Goal: Information Seeking & Learning: Find contact information

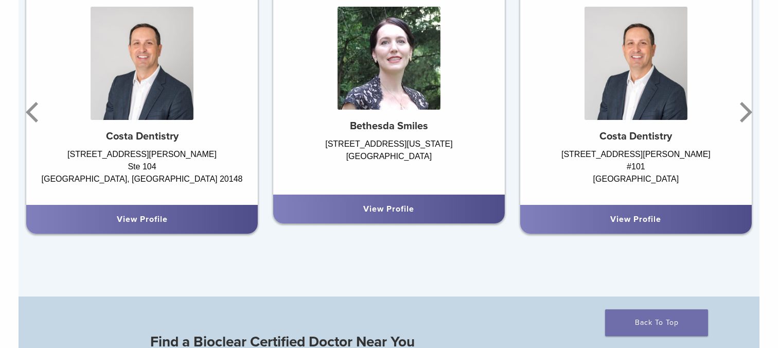
scroll to position [716, 0]
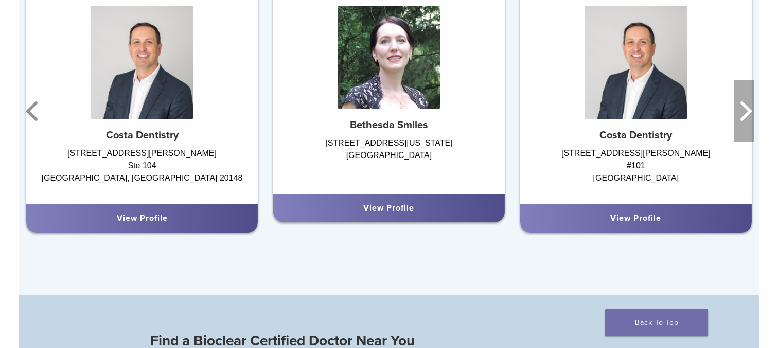
click at [752, 121] on icon "Next" at bounding box center [746, 111] width 12 height 21
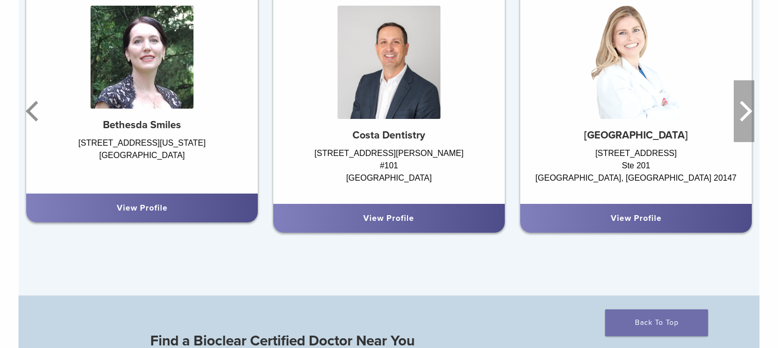
click at [752, 121] on icon "Next" at bounding box center [746, 111] width 12 height 21
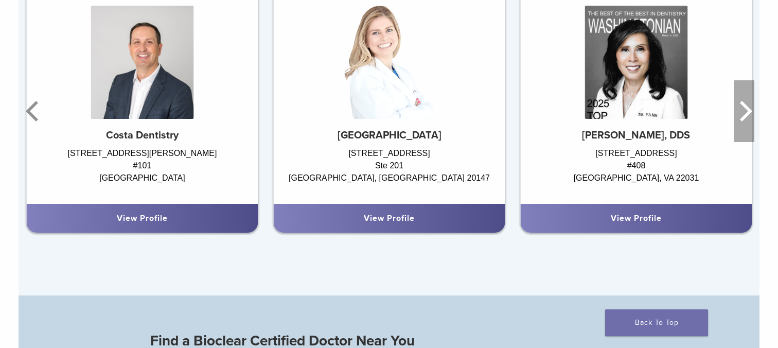
click at [752, 121] on icon "Next" at bounding box center [746, 111] width 12 height 21
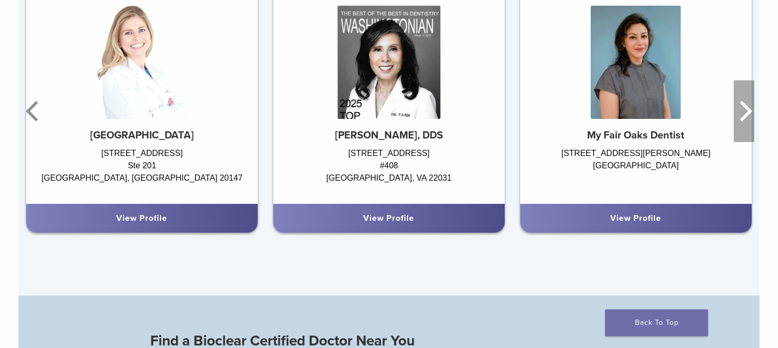
click at [752, 121] on icon "Next" at bounding box center [746, 111] width 12 height 21
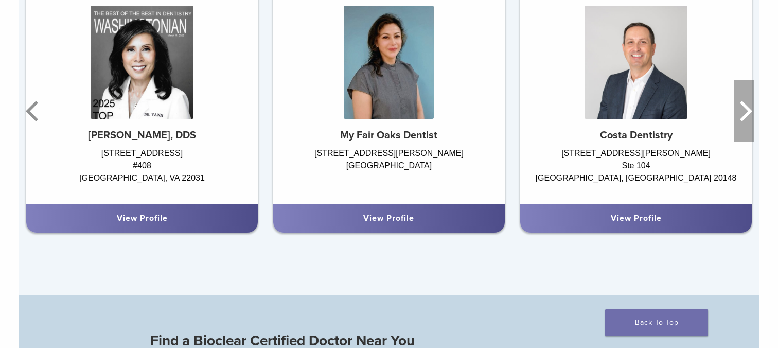
click at [752, 121] on icon "Next" at bounding box center [746, 111] width 12 height 21
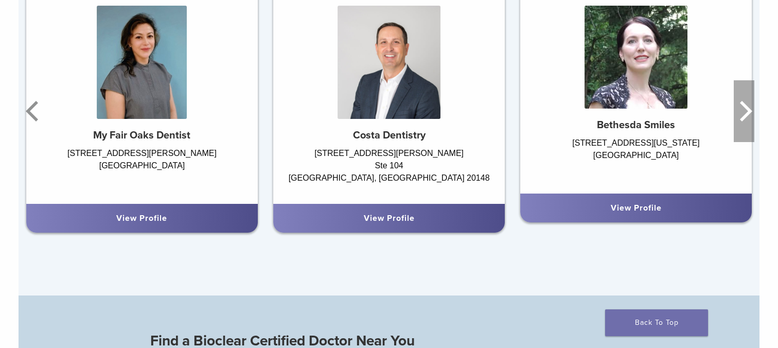
click at [752, 121] on icon "Next" at bounding box center [746, 111] width 12 height 21
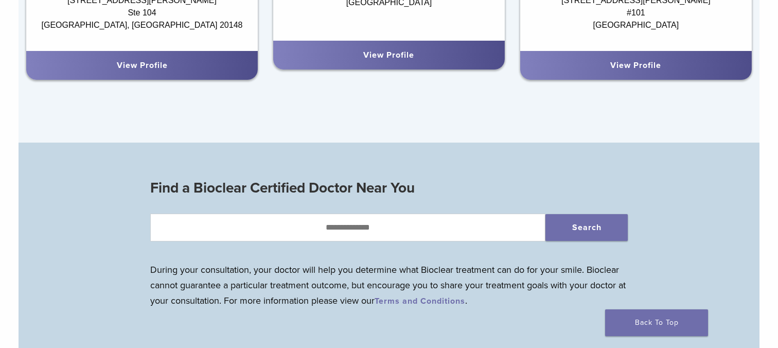
scroll to position [935, 0]
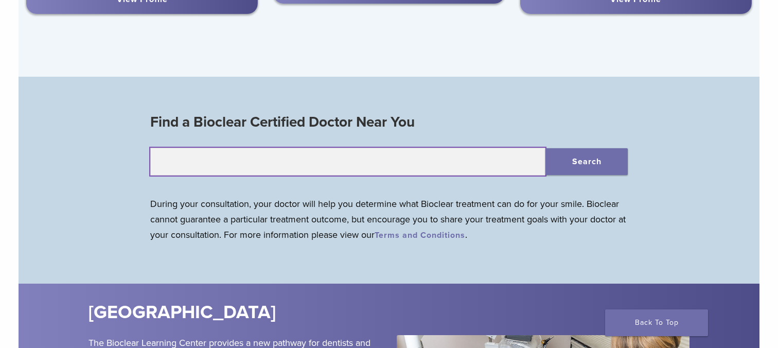
click at [364, 175] on input "text" at bounding box center [347, 162] width 395 height 28
type input "*****"
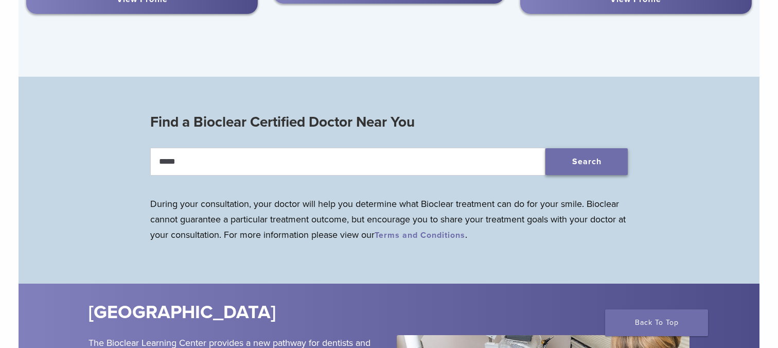
click at [592, 175] on button "Search" at bounding box center [586, 161] width 82 height 27
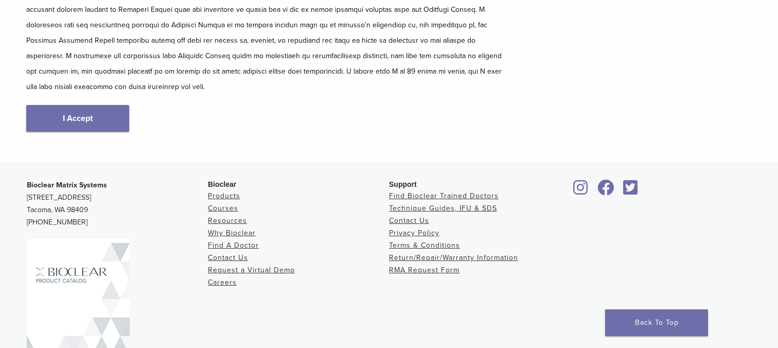
scroll to position [205, 0]
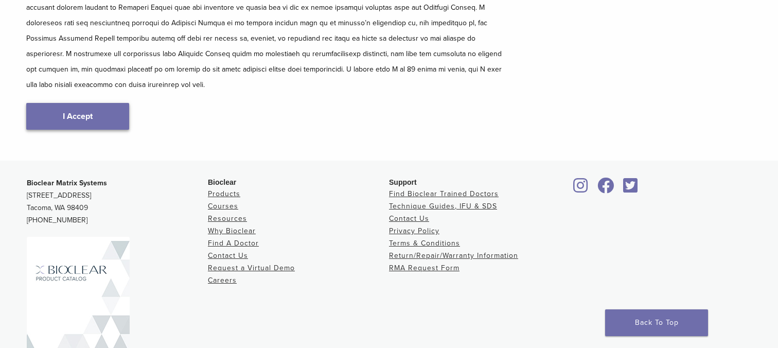
click at [88, 118] on link "I Accept" at bounding box center [77, 116] width 103 height 27
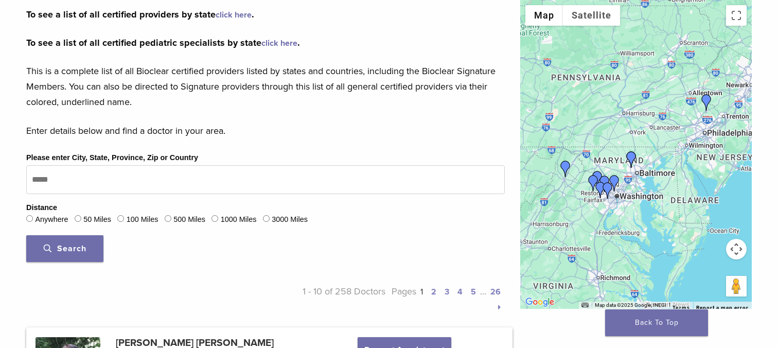
scroll to position [259, 0]
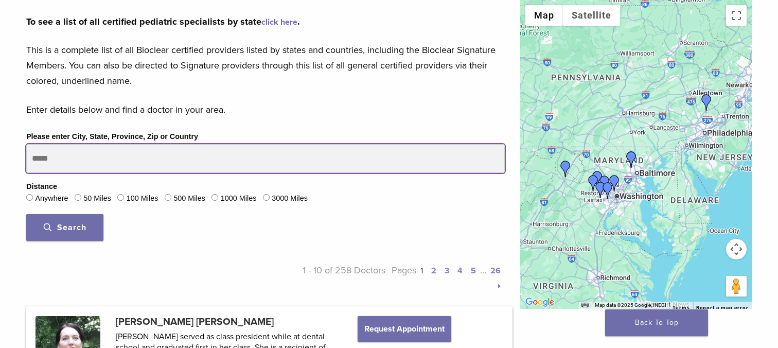
drag, startPoint x: 175, startPoint y: 204, endPoint x: 56, endPoint y: 181, distance: 122.1
click at [56, 173] on input "Please enter City, State, Province, Zip or Country" at bounding box center [265, 158] width 479 height 29
type input "*****"
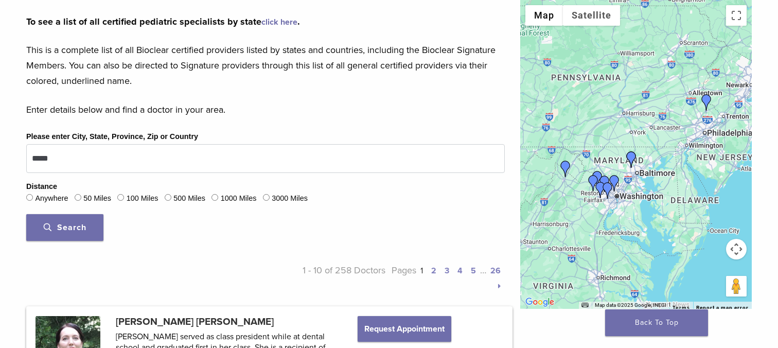
click at [60, 233] on span "Search" at bounding box center [65, 227] width 43 height 10
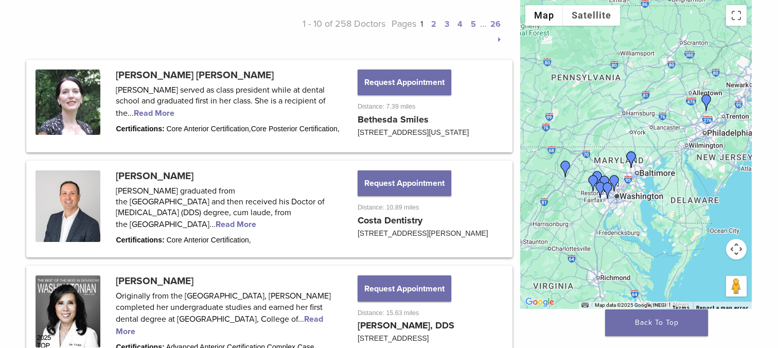
scroll to position [486, 0]
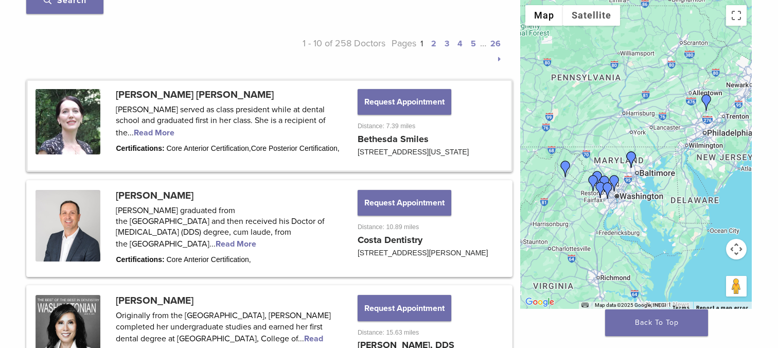
click at [224, 147] on link at bounding box center [269, 126] width 483 height 90
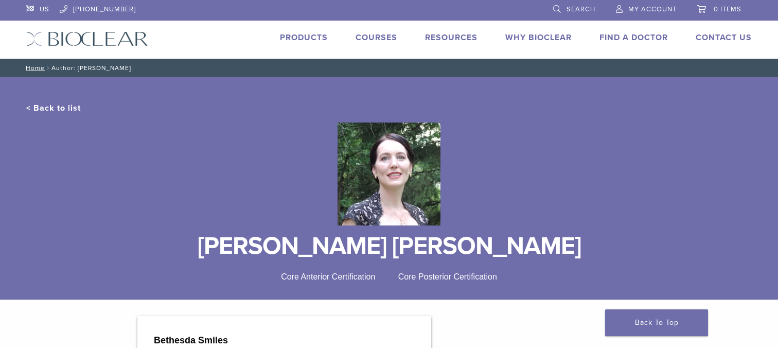
drag, startPoint x: 231, startPoint y: 267, endPoint x: 570, endPoint y: 268, distance: 338.6
click at [570, 258] on h1 "[PERSON_NAME] [PERSON_NAME]" at bounding box center [388, 246] width 725 height 25
copy h1 "[PERSON_NAME] [PERSON_NAME]"
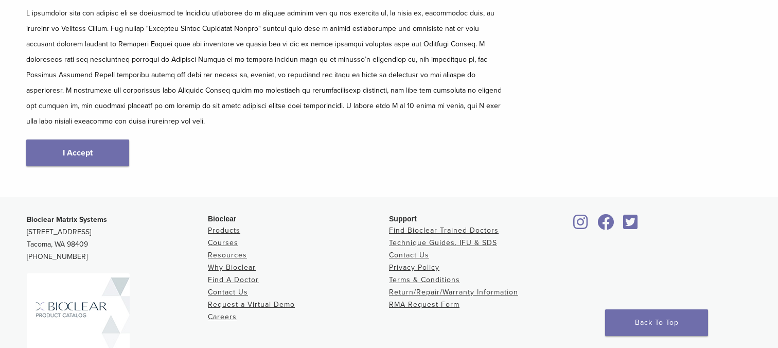
scroll to position [170, 0]
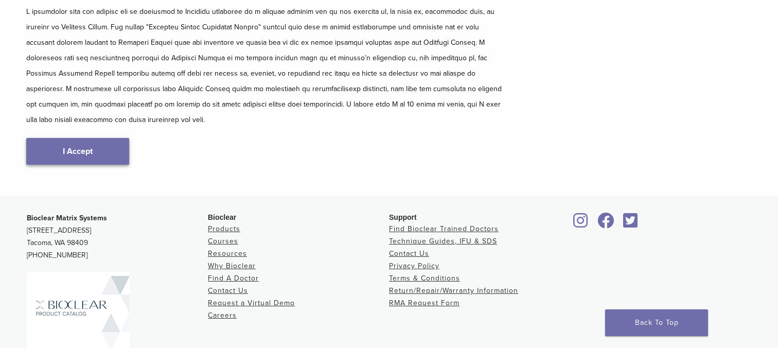
click at [87, 143] on link "I Accept" at bounding box center [77, 151] width 103 height 27
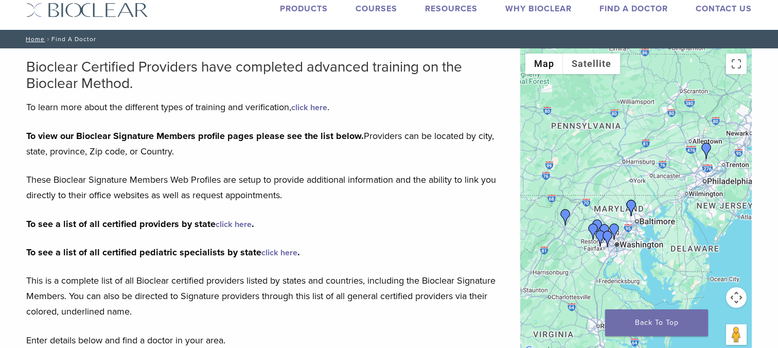
scroll to position [30, 0]
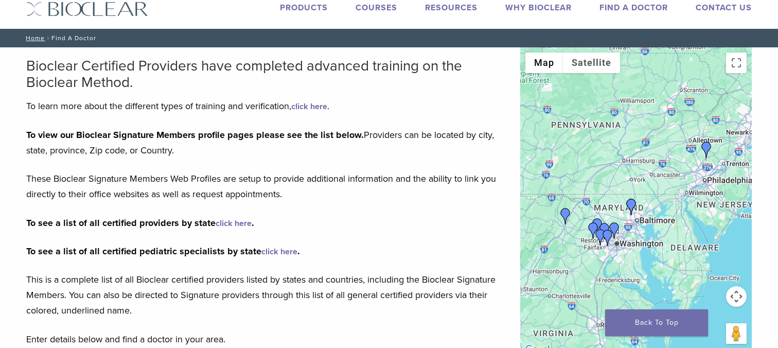
click at [252, 228] on link "click here" at bounding box center [234, 223] width 36 height 10
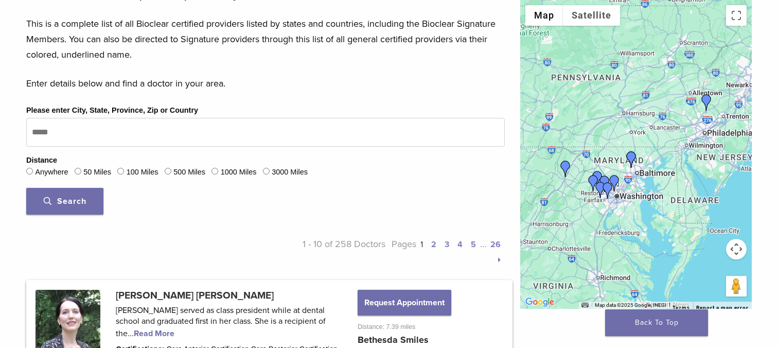
scroll to position [347, 0]
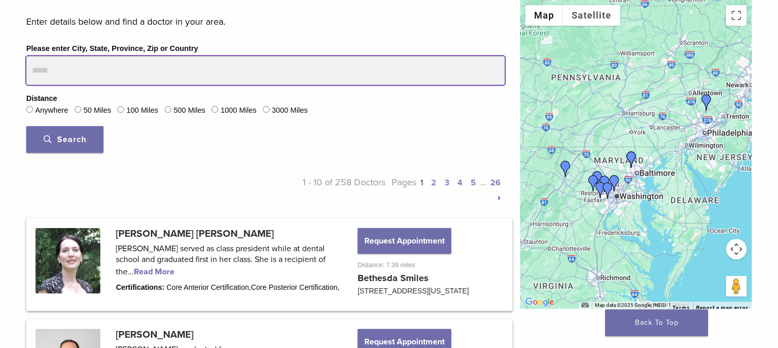
click at [79, 85] on input "Please enter City, State, Province, Zip or Country" at bounding box center [265, 70] width 479 height 29
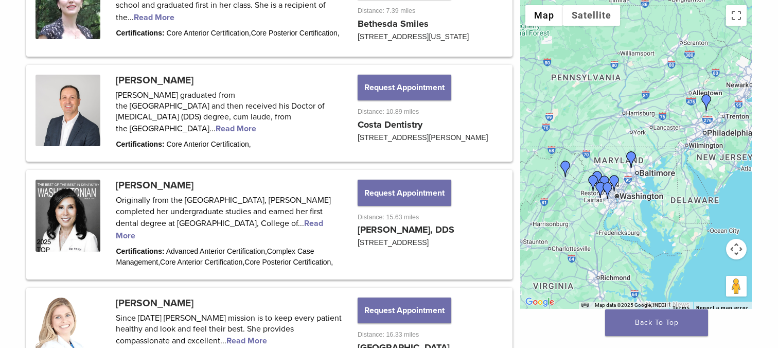
scroll to position [606, 0]
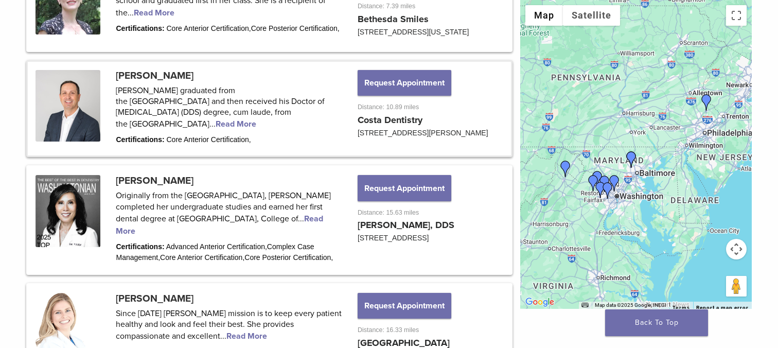
click at [236, 156] on link at bounding box center [269, 109] width 483 height 94
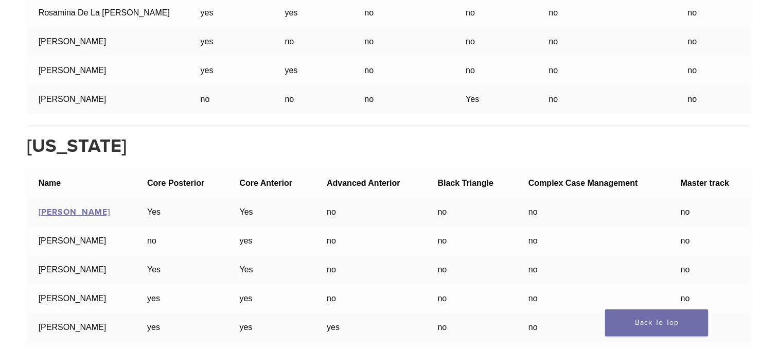
scroll to position [14050, 0]
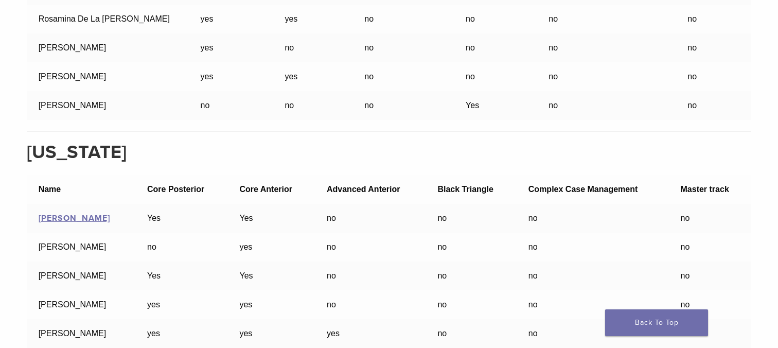
drag, startPoint x: 18, startPoint y: 258, endPoint x: 99, endPoint y: 265, distance: 81.6
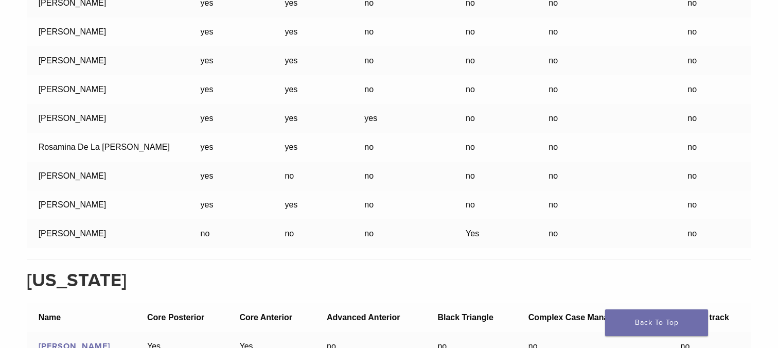
scroll to position [13887, 0]
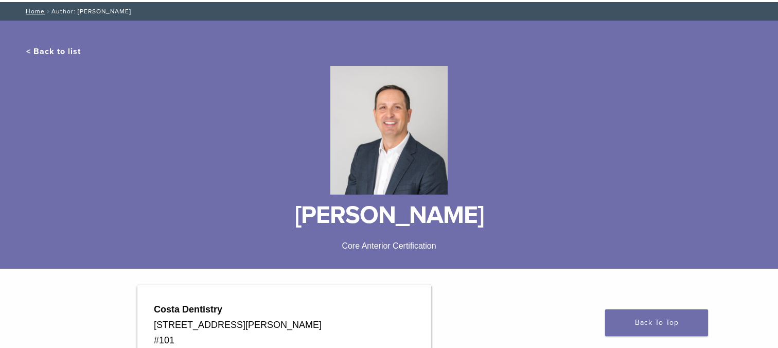
scroll to position [101, 0]
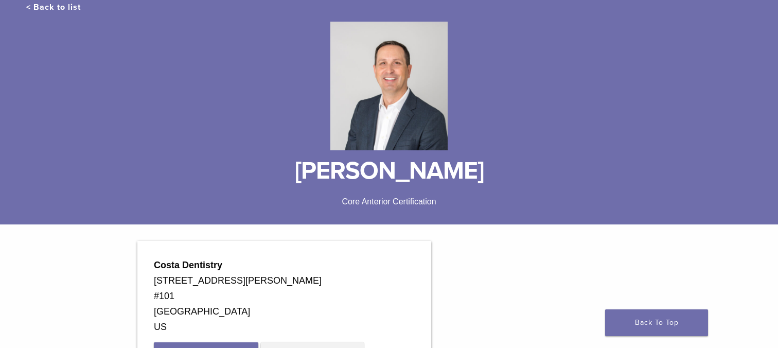
drag, startPoint x: 284, startPoint y: 188, endPoint x: 552, endPoint y: 183, distance: 268.6
click at [548, 183] on h1 "[PERSON_NAME]" at bounding box center [388, 170] width 725 height 25
copy h1 "[PERSON_NAME]"
